Goal: Navigation & Orientation: Find specific page/section

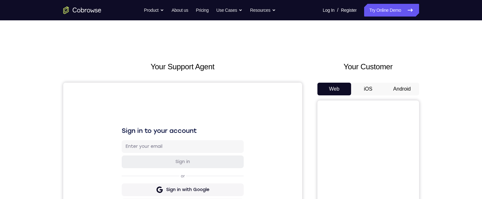
click at [404, 91] on button "Android" at bounding box center [402, 89] width 34 height 13
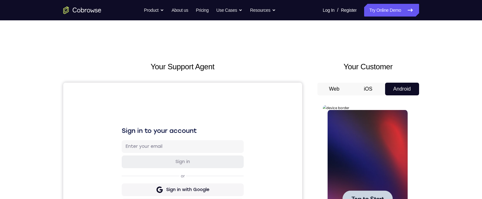
click at [354, 125] on div at bounding box center [367, 199] width 80 height 178
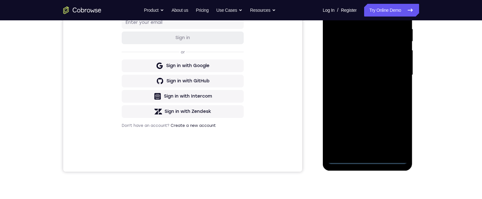
scroll to position [150, 0]
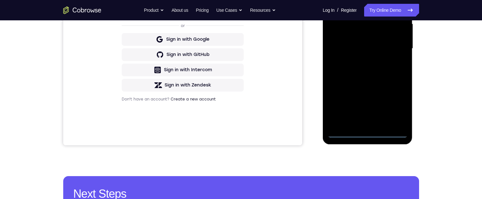
click at [368, 133] on div at bounding box center [367, 49] width 80 height 178
click at [395, 108] on div at bounding box center [367, 49] width 80 height 178
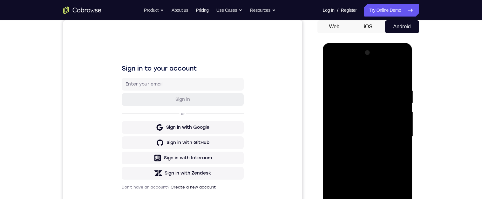
scroll to position [46, 0]
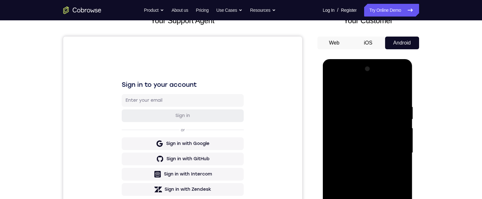
click at [373, 90] on div at bounding box center [367, 153] width 80 height 178
click at [364, 118] on div at bounding box center [367, 153] width 80 height 178
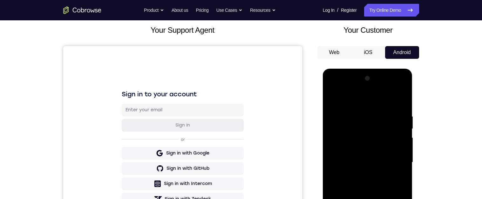
click at [368, 113] on div at bounding box center [367, 162] width 80 height 178
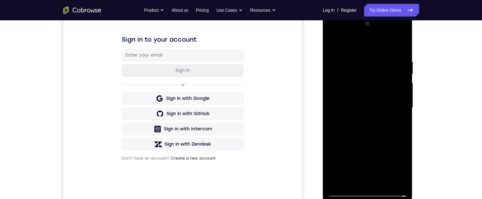
scroll to position [98, 0]
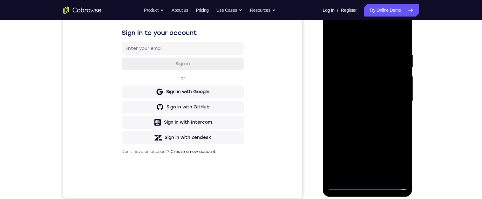
click at [390, 130] on div at bounding box center [367, 101] width 80 height 178
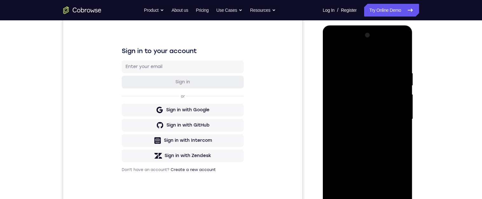
scroll to position [73, 0]
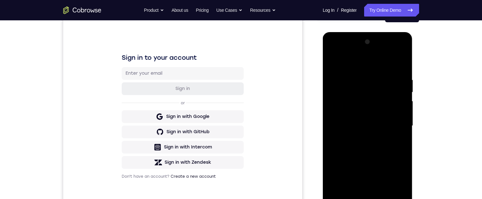
click at [374, 92] on div at bounding box center [367, 126] width 80 height 178
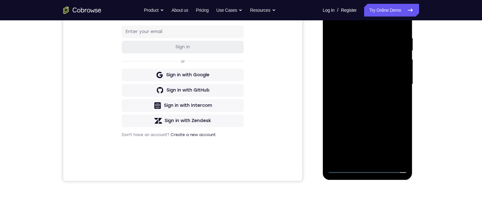
scroll to position [115, 0]
click at [377, 108] on div at bounding box center [367, 84] width 80 height 178
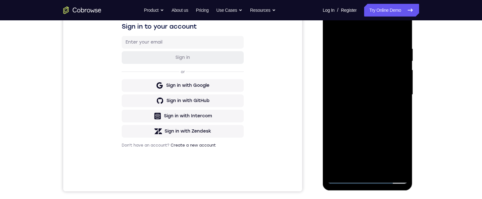
scroll to position [106, 0]
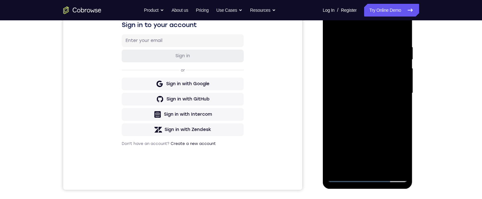
click at [346, 126] on div at bounding box center [367, 93] width 80 height 178
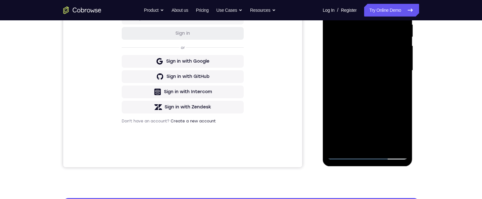
click at [345, 155] on div at bounding box center [367, 71] width 80 height 178
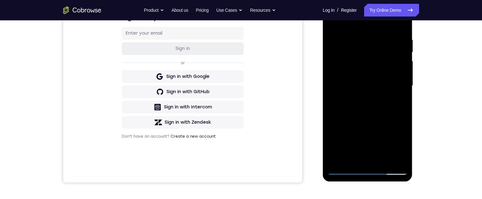
scroll to position [96, 0]
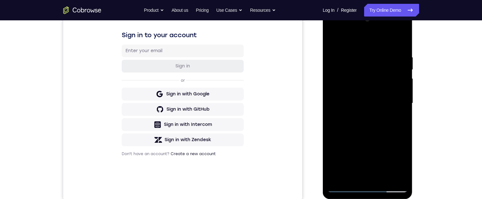
click at [343, 189] on div at bounding box center [367, 103] width 80 height 178
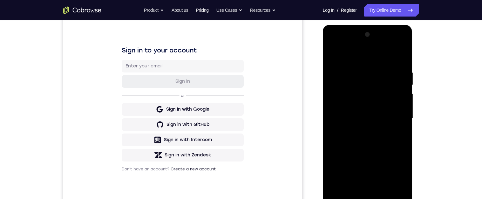
scroll to position [22, 0]
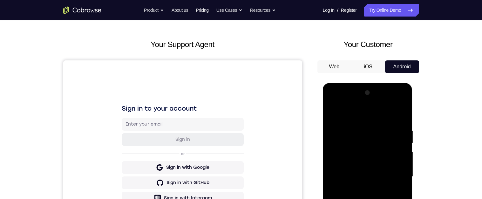
click at [353, 154] on div at bounding box center [367, 177] width 80 height 178
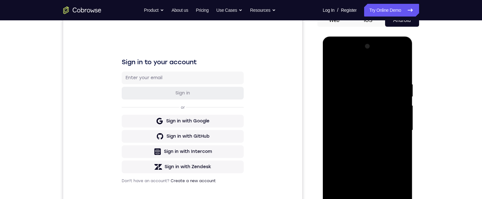
scroll to position [33, 0]
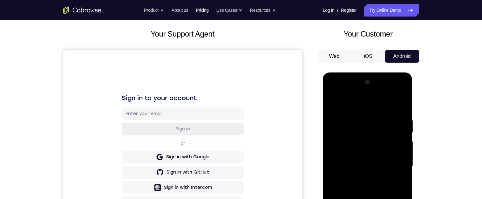
click at [345, 132] on div at bounding box center [367, 166] width 80 height 178
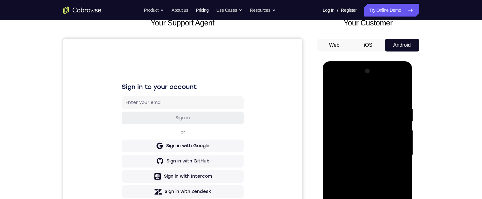
scroll to position [49, 0]
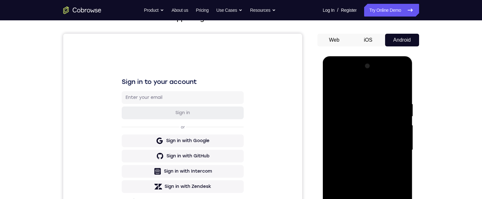
click at [395, 77] on div at bounding box center [367, 150] width 80 height 178
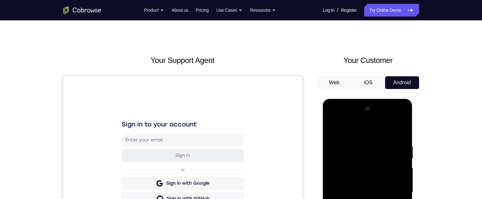
click at [344, 118] on div at bounding box center [367, 193] width 80 height 178
click at [379, 145] on div at bounding box center [367, 193] width 80 height 178
click at [368, 159] on div at bounding box center [367, 193] width 80 height 178
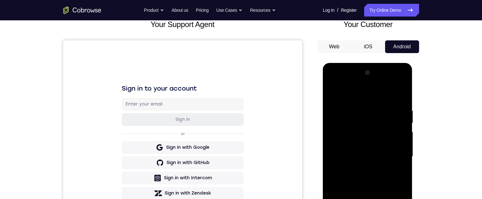
scroll to position [58, 0]
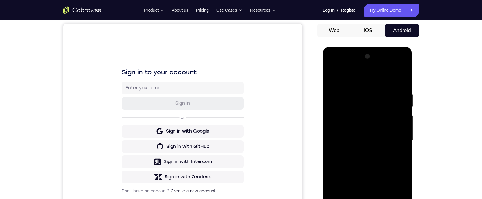
click at [367, 136] on div at bounding box center [367, 140] width 80 height 178
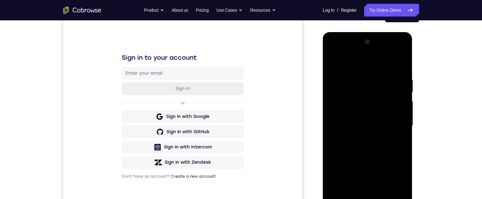
click at [348, 199] on div at bounding box center [367, 126] width 80 height 178
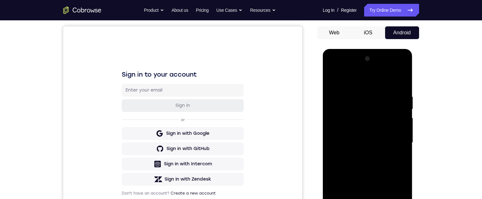
click at [390, 120] on div at bounding box center [367, 143] width 80 height 178
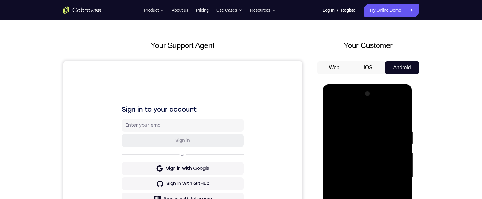
scroll to position [18, 0]
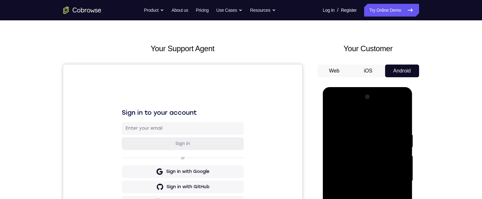
click at [393, 140] on div at bounding box center [367, 181] width 80 height 178
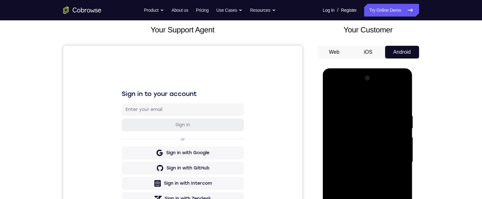
scroll to position [29, 0]
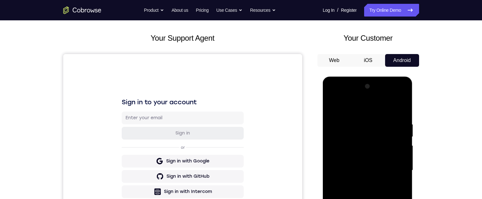
click at [391, 97] on div at bounding box center [367, 170] width 80 height 178
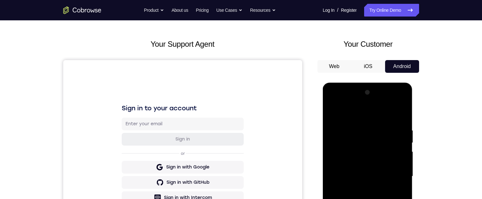
click at [346, 100] on div at bounding box center [367, 176] width 80 height 178
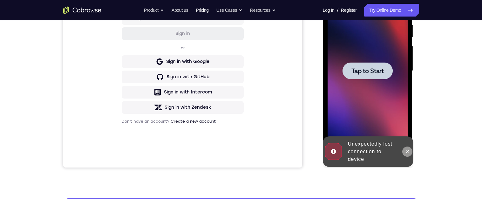
click at [408, 151] on icon at bounding box center [407, 151] width 5 height 5
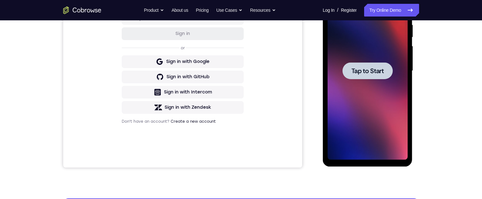
click at [371, 112] on div at bounding box center [367, 71] width 80 height 178
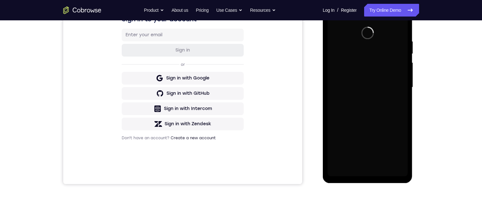
scroll to position [141, 0]
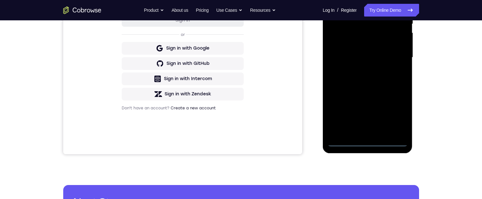
click at [370, 142] on div at bounding box center [367, 58] width 80 height 178
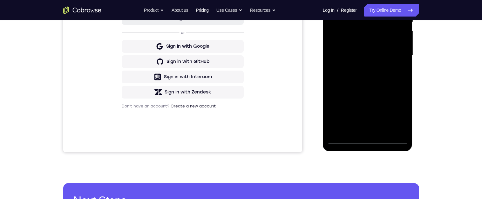
click at [398, 114] on div at bounding box center [367, 56] width 80 height 178
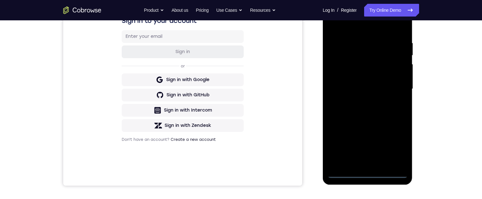
scroll to position [48, 0]
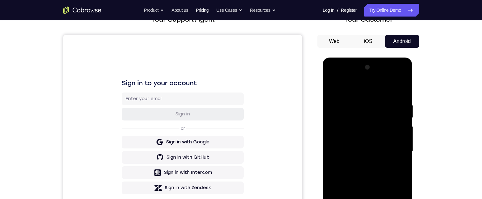
click at [378, 89] on div at bounding box center [367, 151] width 80 height 178
click at [374, 119] on div at bounding box center [367, 151] width 80 height 178
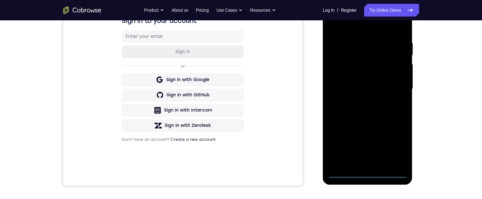
scroll to position [110, 0]
click at [346, 161] on div at bounding box center [367, 89] width 80 height 178
click at [379, 63] on div at bounding box center [367, 89] width 80 height 178
click at [358, 91] on div at bounding box center [367, 89] width 80 height 178
click at [398, 102] on div at bounding box center [367, 89] width 80 height 178
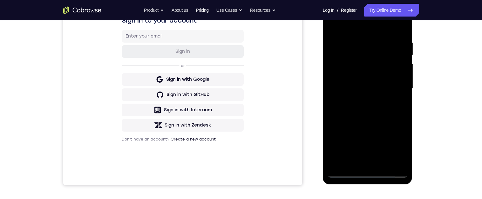
click at [399, 30] on div at bounding box center [367, 89] width 80 height 178
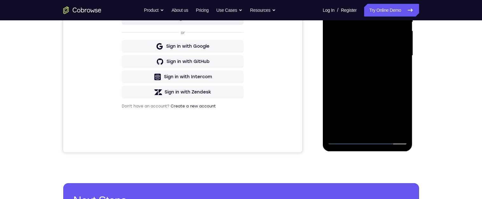
click at [346, 137] on div at bounding box center [367, 56] width 80 height 178
click at [344, 138] on div at bounding box center [367, 56] width 80 height 178
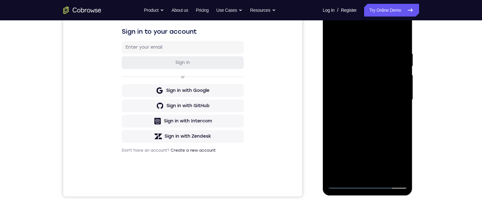
click at [338, 50] on div at bounding box center [367, 100] width 80 height 178
click at [371, 99] on div at bounding box center [367, 100] width 80 height 178
click at [351, 134] on div at bounding box center [367, 100] width 80 height 178
click at [379, 89] on div at bounding box center [367, 100] width 80 height 178
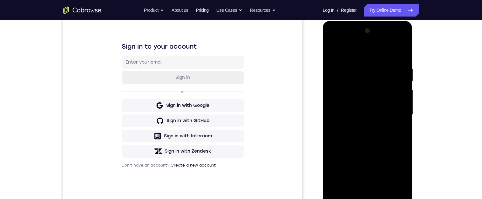
click at [405, 65] on div at bounding box center [367, 115] width 80 height 178
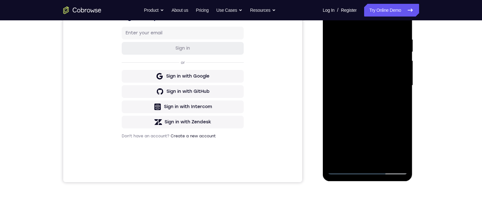
scroll to position [144, 0]
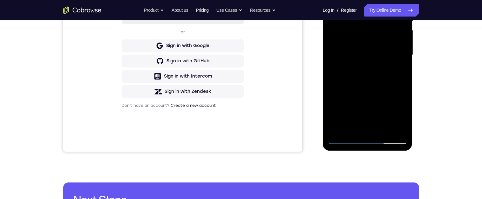
click at [350, 140] on div at bounding box center [367, 55] width 80 height 178
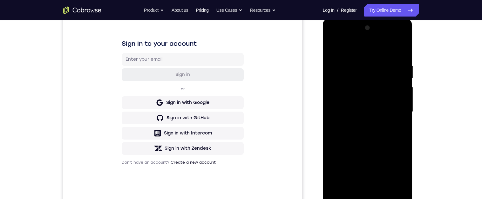
scroll to position [80, 0]
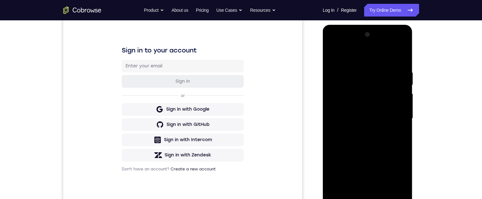
click at [335, 71] on div at bounding box center [367, 119] width 80 height 178
click at [337, 71] on div at bounding box center [367, 119] width 80 height 178
click at [380, 89] on div at bounding box center [367, 119] width 80 height 178
click at [351, 130] on div at bounding box center [367, 119] width 80 height 178
click at [345, 153] on div at bounding box center [367, 119] width 80 height 178
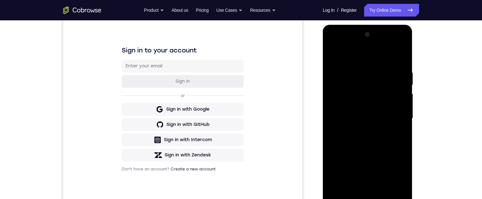
click at [402, 69] on div at bounding box center [367, 119] width 80 height 178
click at [349, 95] on div at bounding box center [367, 119] width 80 height 178
click at [374, 90] on div at bounding box center [367, 119] width 80 height 178
click at [361, 118] on div at bounding box center [367, 119] width 80 height 178
click at [373, 139] on div at bounding box center [367, 119] width 80 height 178
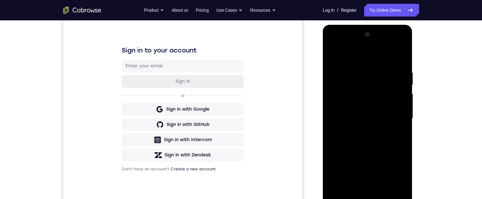
click at [394, 44] on div at bounding box center [367, 119] width 80 height 178
click at [401, 44] on div at bounding box center [367, 119] width 80 height 178
click at [370, 99] on div at bounding box center [367, 119] width 80 height 178
click at [350, 58] on div at bounding box center [367, 119] width 80 height 178
click at [401, 45] on div at bounding box center [367, 119] width 80 height 178
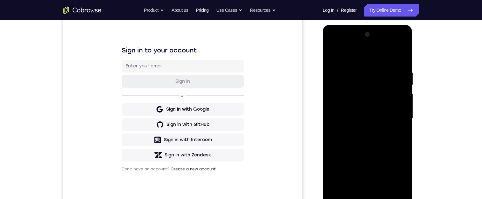
click at [386, 100] on div at bounding box center [367, 119] width 80 height 178
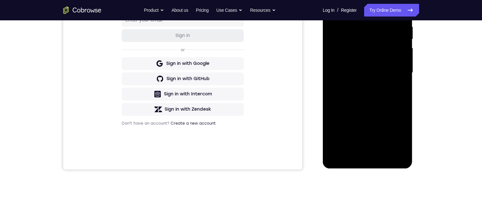
scroll to position [126, 0]
